Goal: Task Accomplishment & Management: Manage account settings

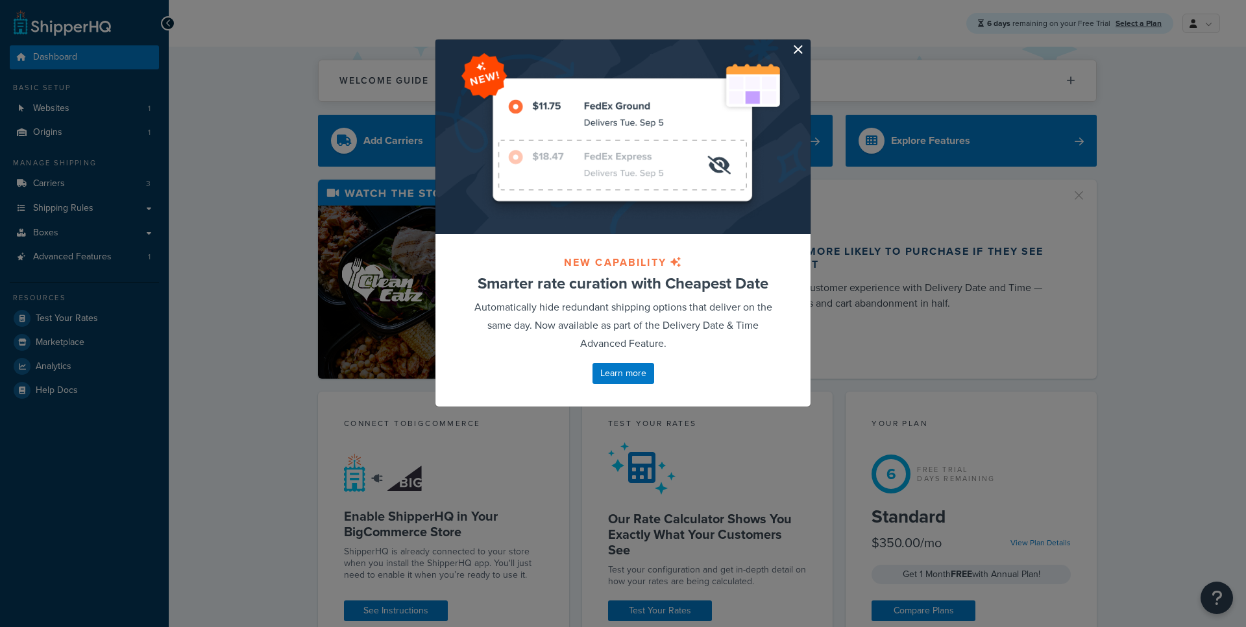
click at [807, 43] on button "button" at bounding box center [808, 41] width 3 height 3
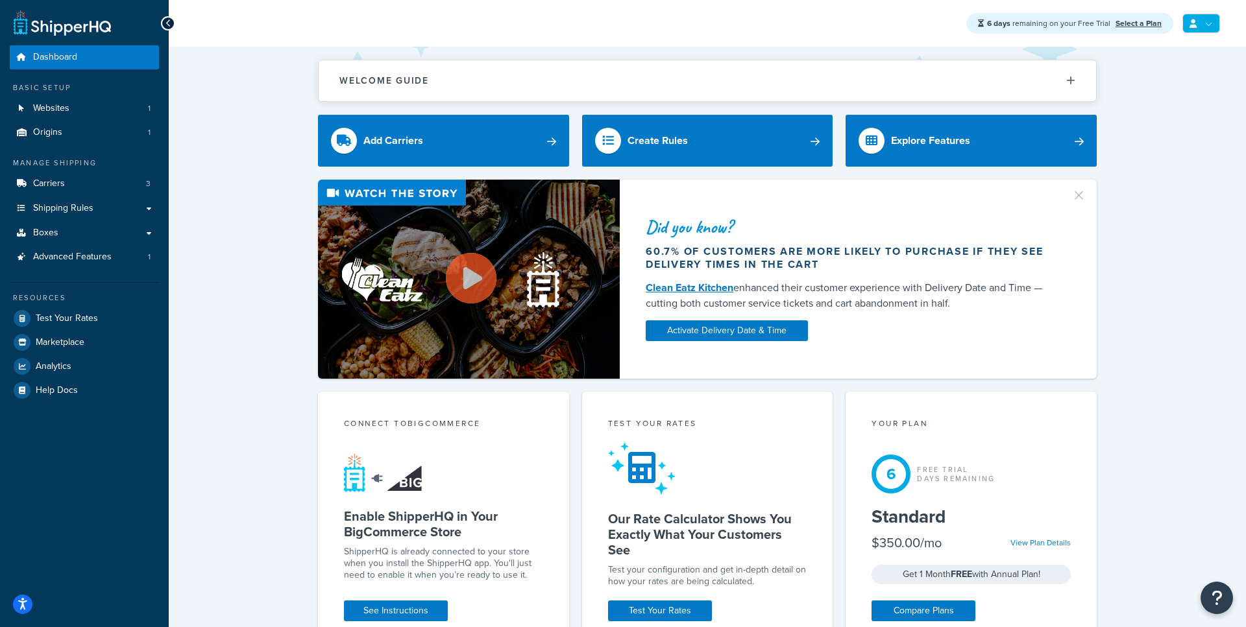
click at [1198, 20] on link at bounding box center [1201, 23] width 38 height 19
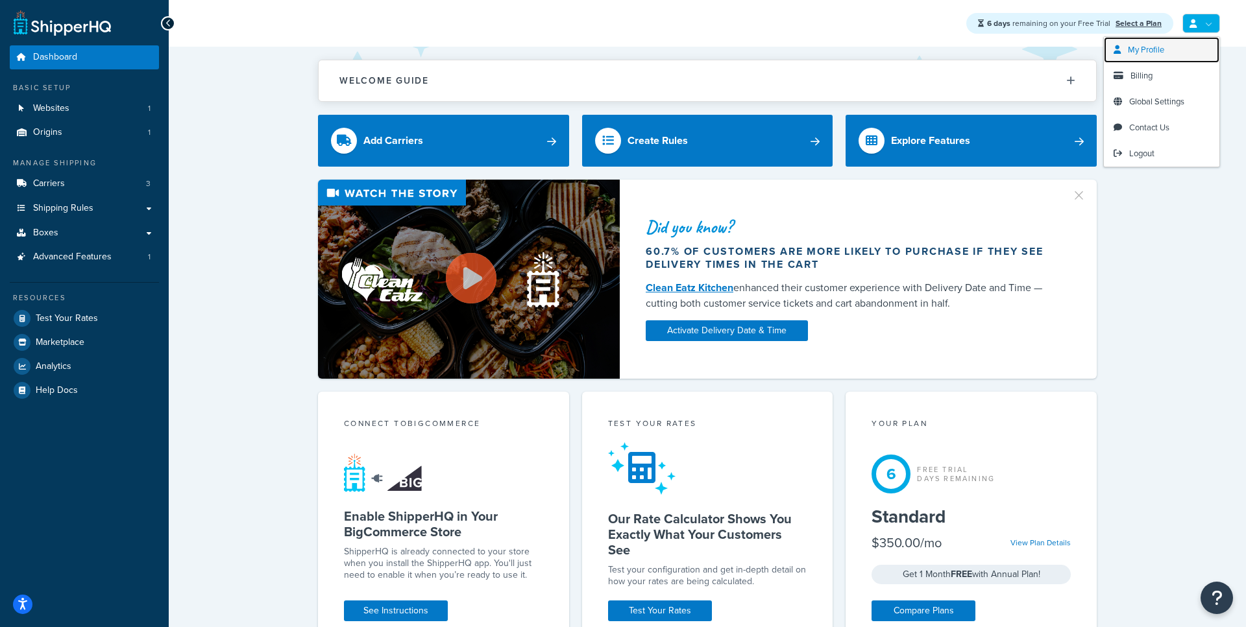
click at [1150, 53] on span "My Profile" at bounding box center [1146, 49] width 36 height 12
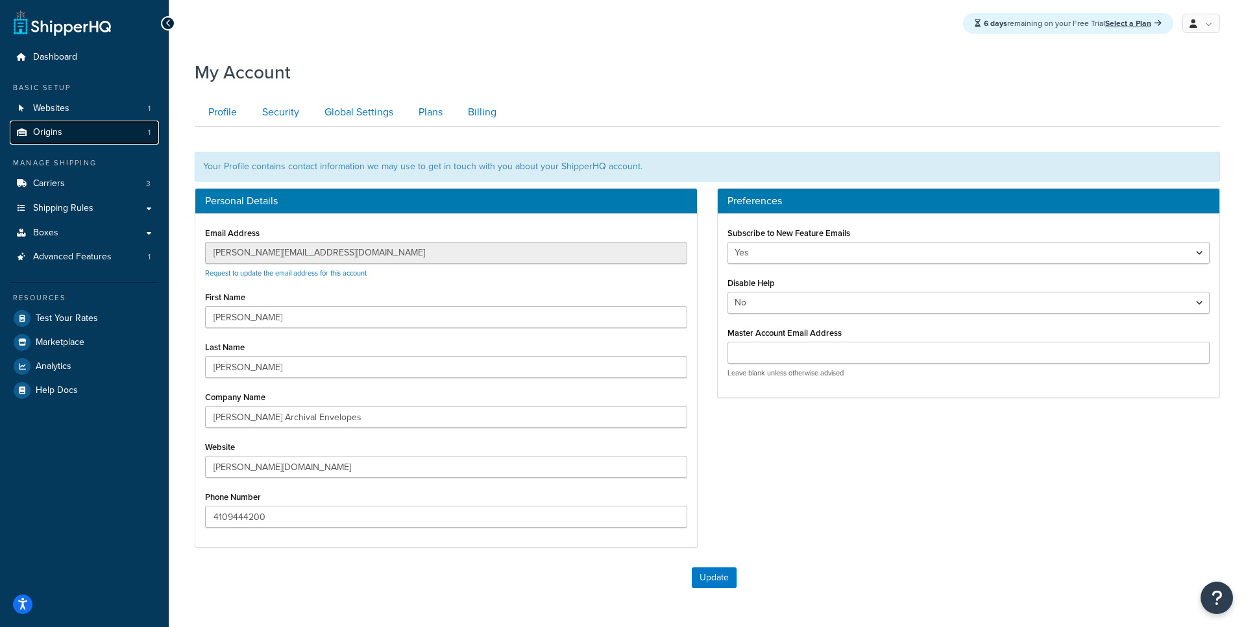
click at [111, 139] on link "Origins 1" at bounding box center [84, 133] width 149 height 24
